Goal: Task Accomplishment & Management: Manage account settings

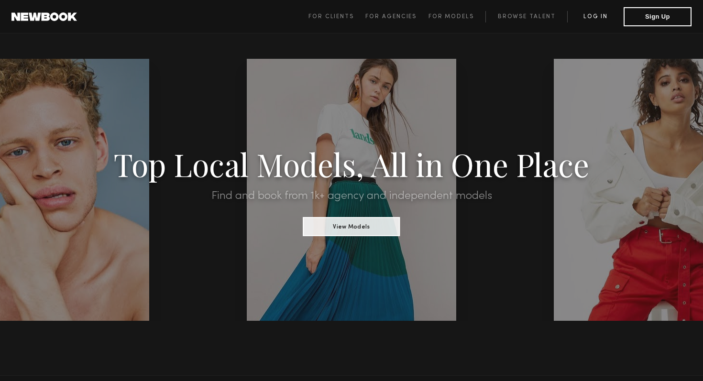
click at [585, 11] on link "Log in" at bounding box center [595, 16] width 56 height 11
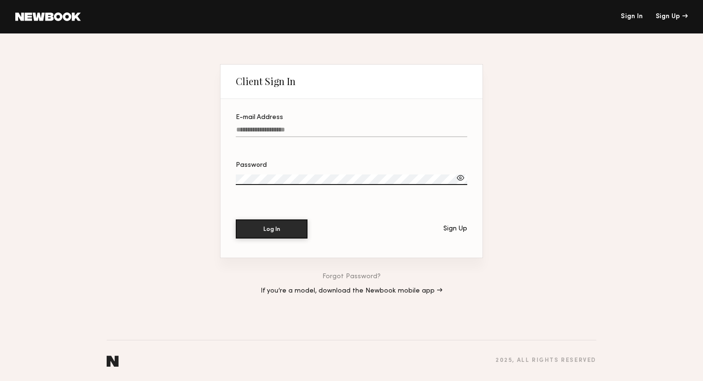
click at [292, 128] on input "E-mail Address" at bounding box center [351, 131] width 231 height 11
type input "**********"
click at [236, 220] on button "Log In" at bounding box center [272, 229] width 72 height 19
click at [461, 177] on div at bounding box center [461, 178] width 10 height 10
click at [236, 220] on button "Log In" at bounding box center [272, 229] width 72 height 19
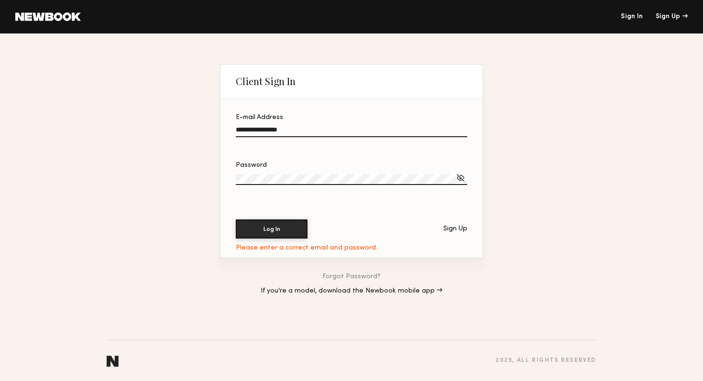
click at [227, 176] on section "**********" at bounding box center [351, 178] width 262 height 159
click at [236, 220] on button "Log In" at bounding box center [272, 229] width 72 height 19
click at [360, 275] on link "Forgot Password?" at bounding box center [351, 277] width 58 height 7
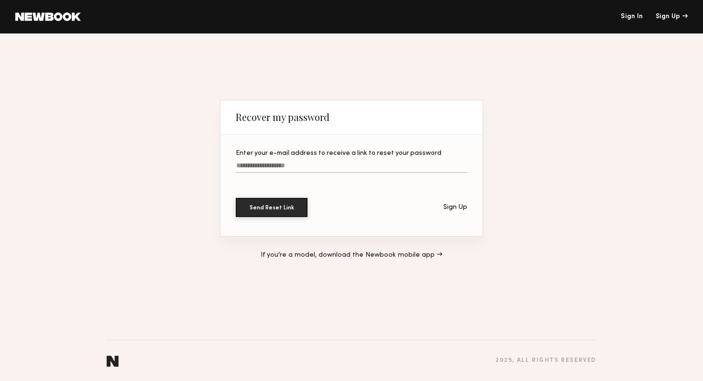
click at [278, 160] on label "Enter your e-mail address to receive a link to reset your password" at bounding box center [351, 166] width 231 height 33
click at [278, 162] on input "Enter your e-mail address to receive a link to reset your password" at bounding box center [351, 167] width 231 height 11
type input "**********"
click at [236, 198] on button "Send Reset Link" at bounding box center [272, 207] width 72 height 19
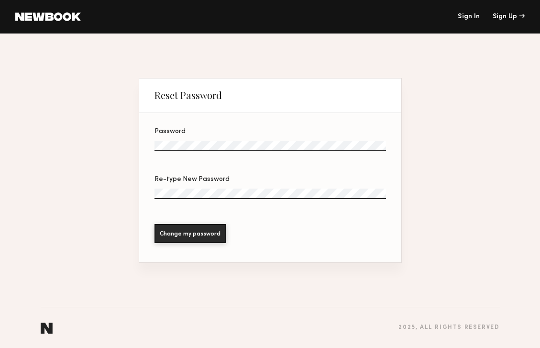
click at [299, 136] on label "Password" at bounding box center [269, 144] width 231 height 33
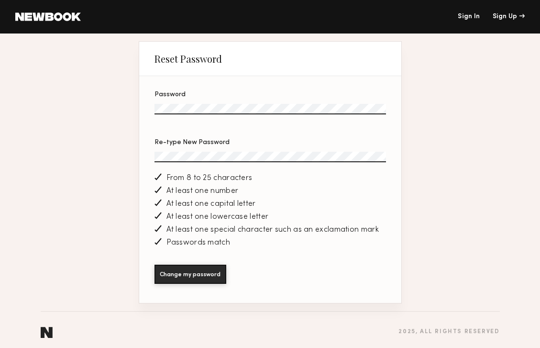
click at [154, 264] on button "Change my password" at bounding box center [190, 273] width 72 height 19
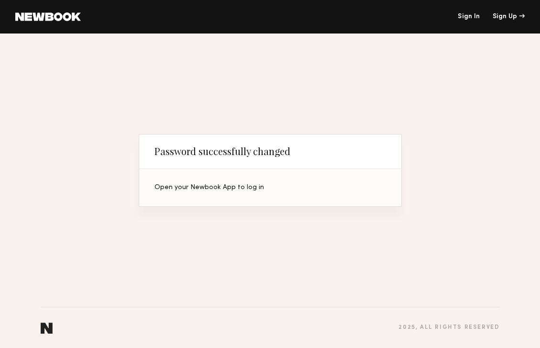
click at [472, 17] on link "Sign In" at bounding box center [469, 16] width 22 height 7
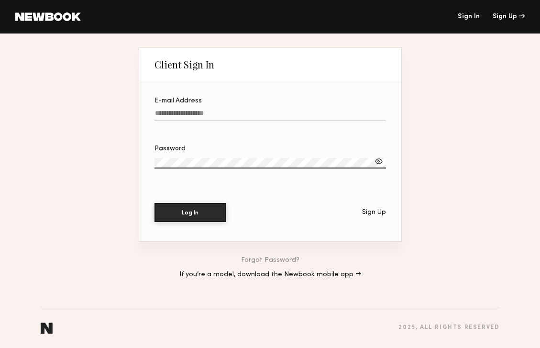
click at [205, 114] on input "E-mail Address" at bounding box center [269, 115] width 231 height 11
type input "**********"
click at [204, 212] on button "Log In" at bounding box center [190, 211] width 72 height 19
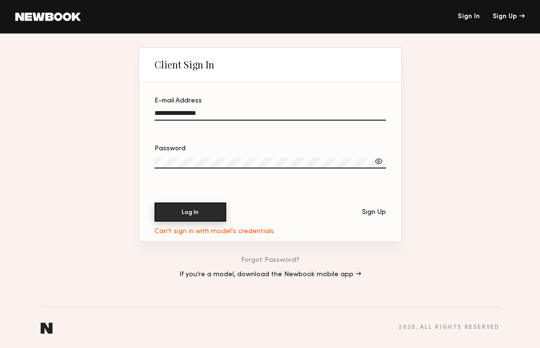
click at [204, 212] on button "Log In" at bounding box center [190, 211] width 72 height 19
click at [377, 163] on div at bounding box center [379, 161] width 10 height 10
click at [265, 155] on label "Password" at bounding box center [269, 161] width 231 height 33
click at [210, 211] on button "Log In" at bounding box center [190, 211] width 72 height 19
